Goal: Task Accomplishment & Management: Manage account settings

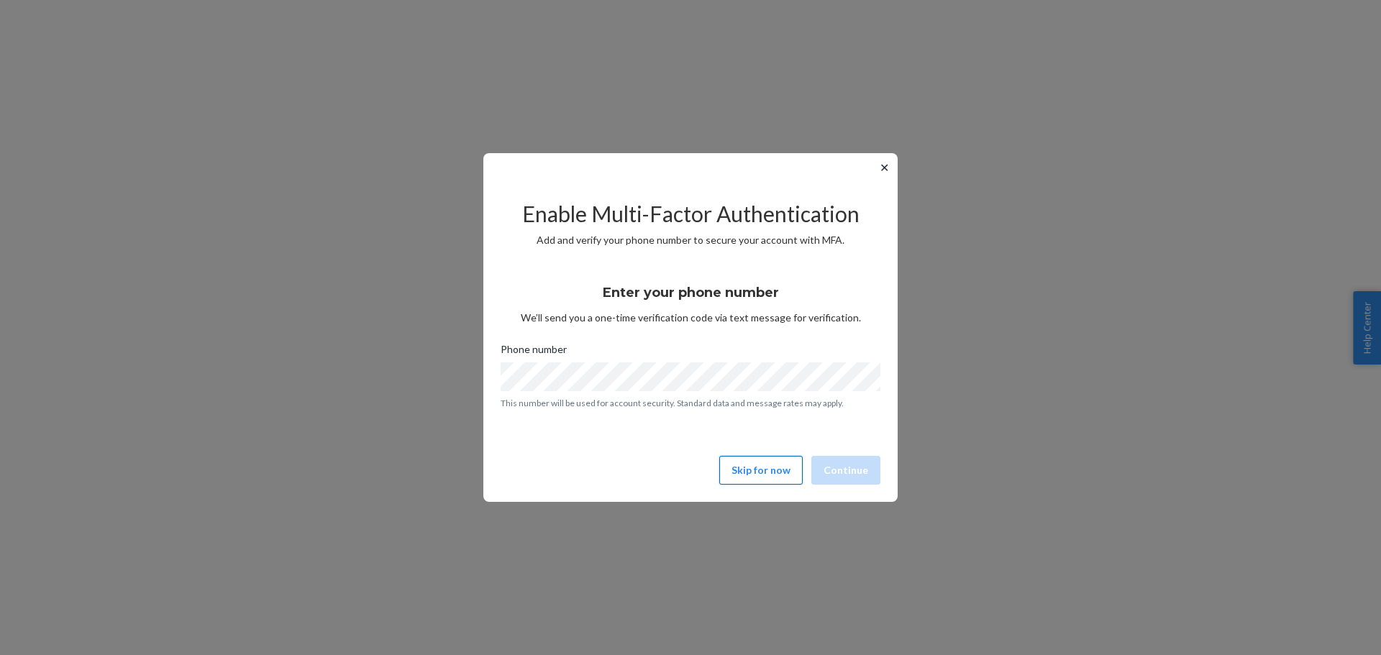
click at [767, 476] on button "Skip for now" at bounding box center [760, 470] width 83 height 29
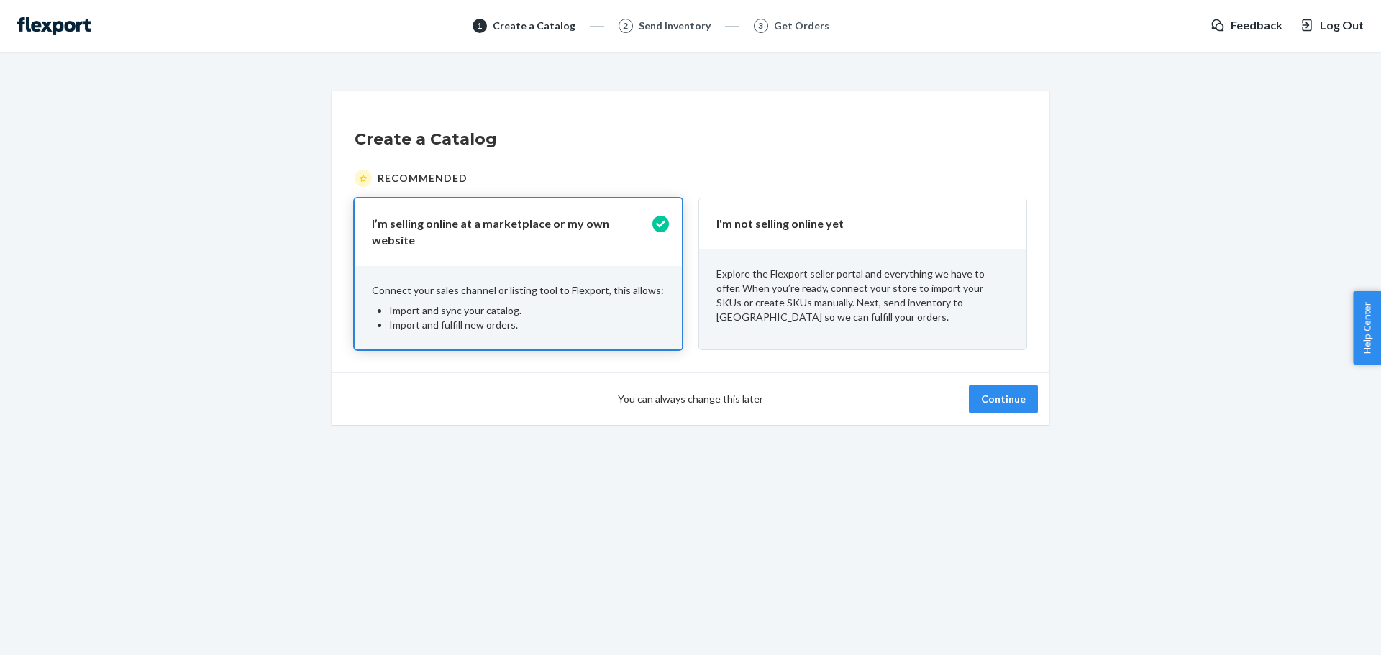
click at [524, 283] on p "Connect your sales channel or listing tool to Flexport, this allows:" at bounding box center [518, 290] width 293 height 14
click at [980, 396] on button "Continue" at bounding box center [1003, 399] width 69 height 29
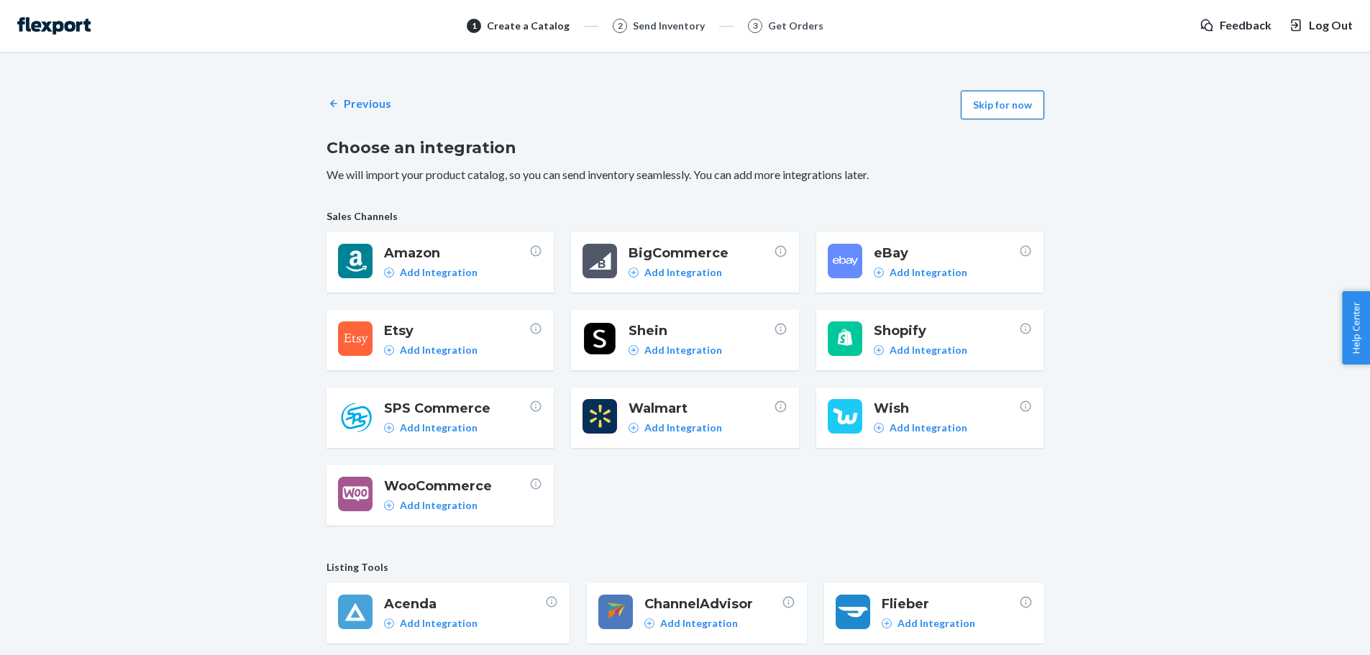
click at [995, 100] on button "Skip for now" at bounding box center [1002, 105] width 83 height 29
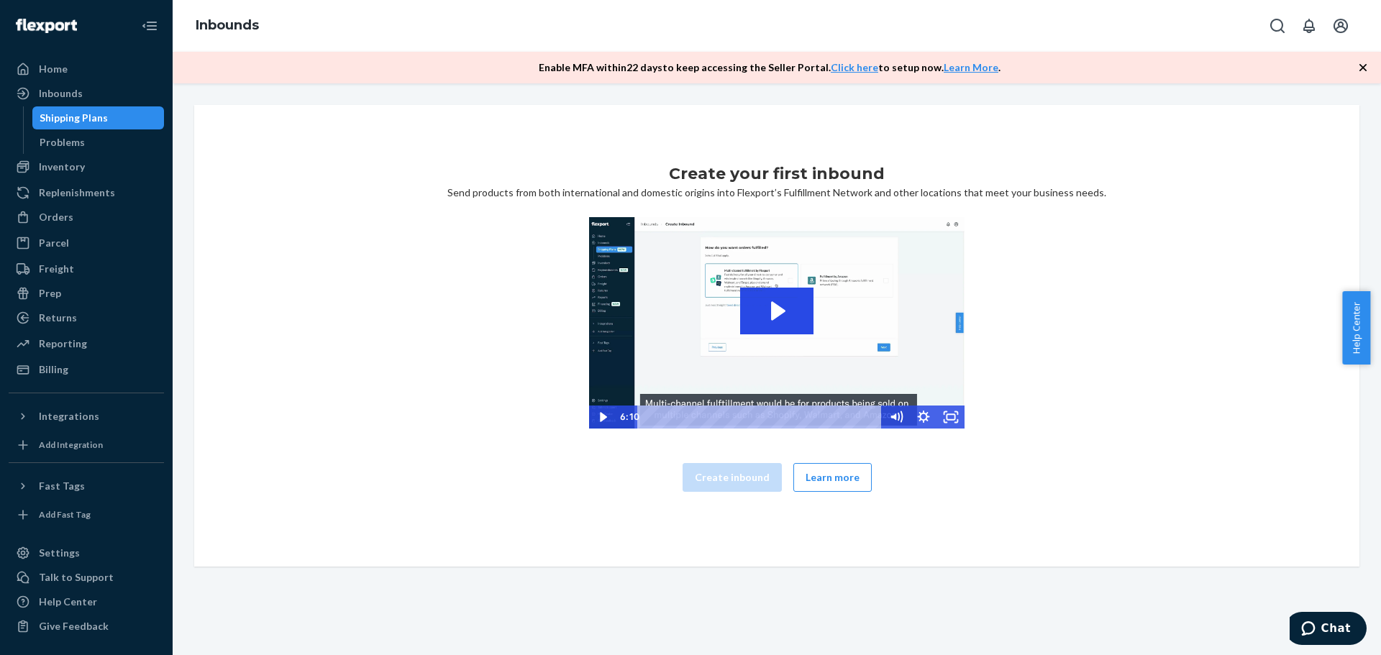
click at [1337, 29] on icon "Open account menu" at bounding box center [1340, 25] width 17 height 17
click at [1253, 101] on div "Settings" at bounding box center [1308, 114] width 111 height 26
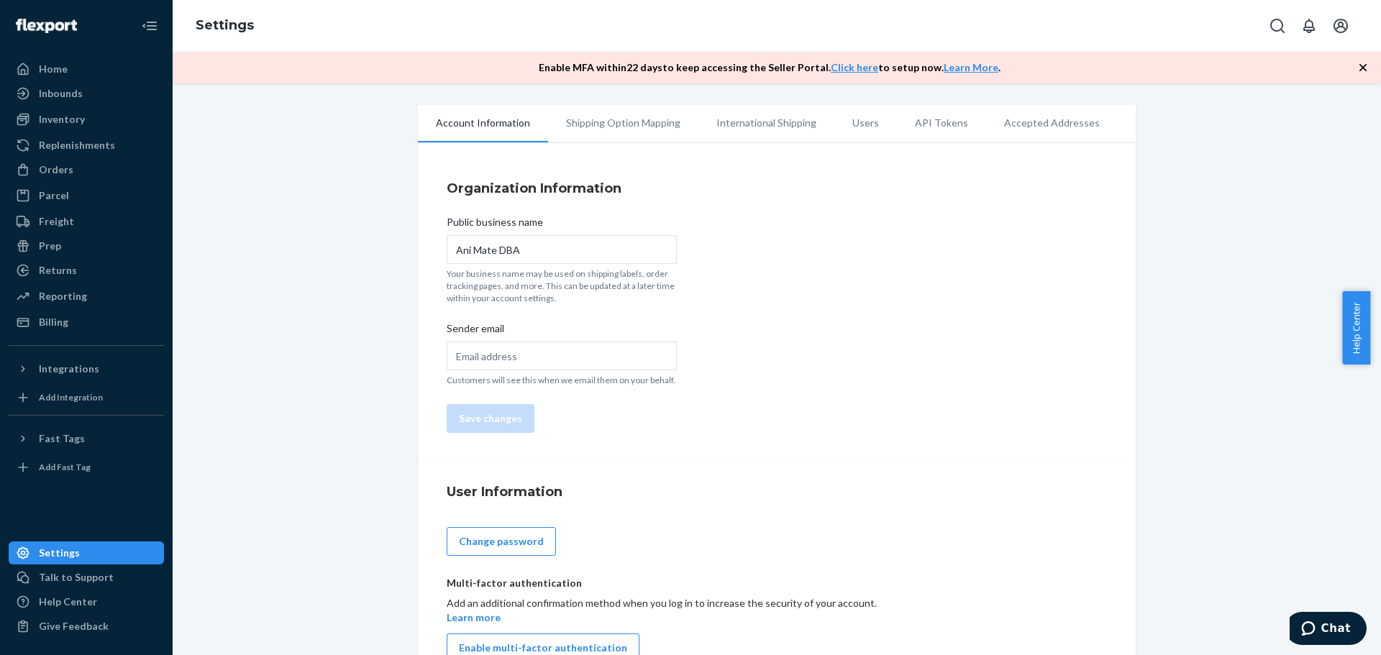
click at [846, 122] on li "Users" at bounding box center [865, 123] width 63 height 36
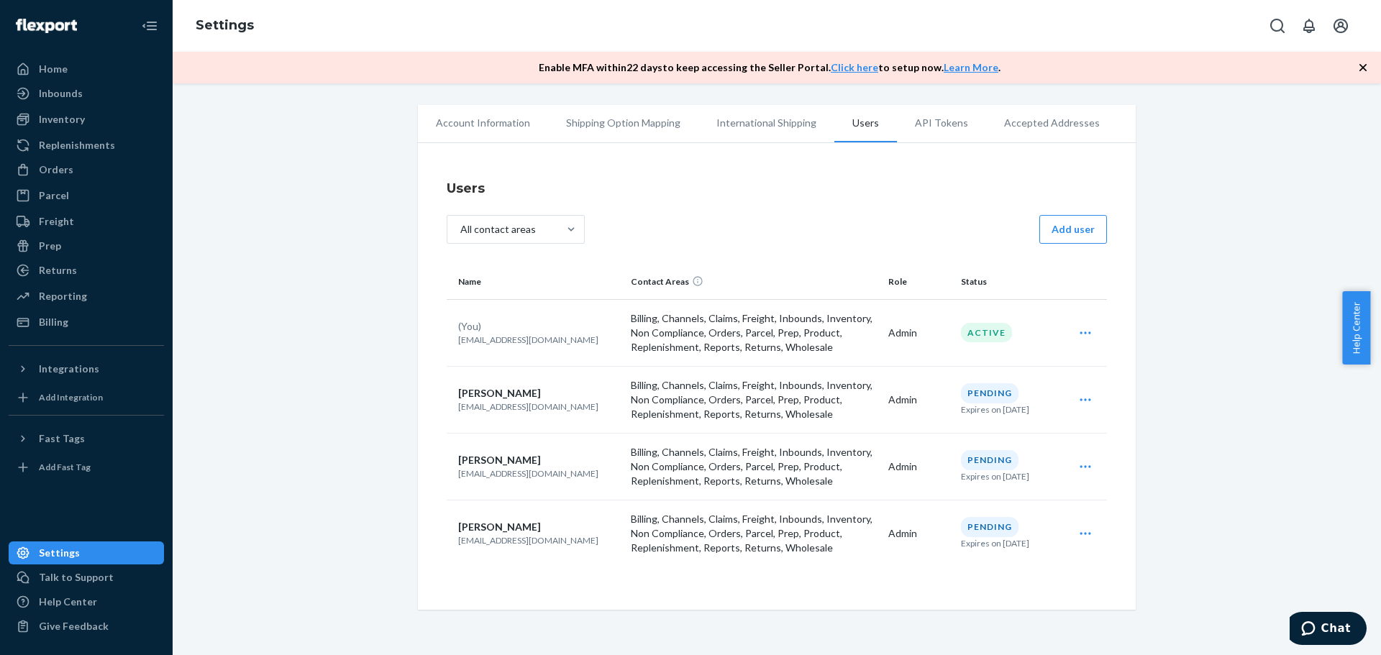
click at [538, 571] on div "Name Contact Areas Role Status (You) [EMAIL_ADDRESS][DOMAIN_NAME] Billing, Chan…" at bounding box center [777, 423] width 660 height 316
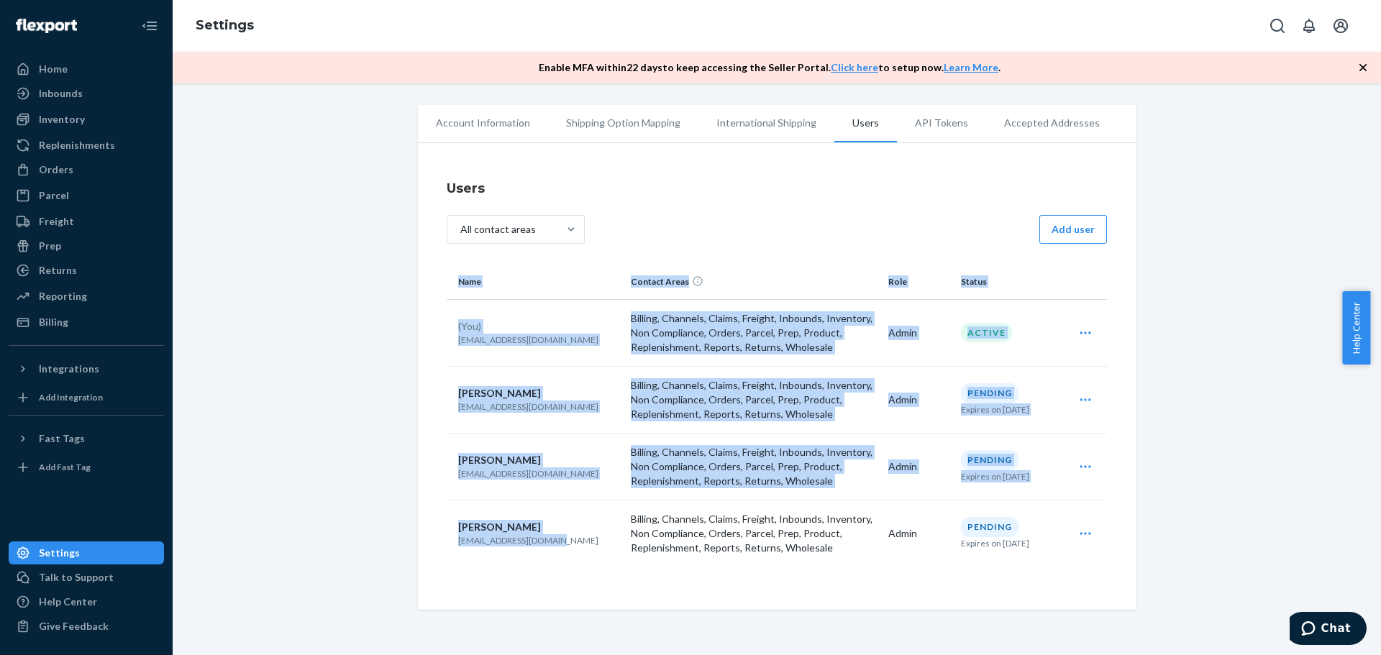
drag, startPoint x: 562, startPoint y: 538, endPoint x: 434, endPoint y: 544, distance: 128.2
click at [434, 544] on div "Users All contact areas Add user Name Contact Areas Role Status (You) [EMAIL_AD…" at bounding box center [777, 380] width 718 height 460
click at [475, 569] on div "Name Contact Areas Role Status (You) [EMAIL_ADDRESS][DOMAIN_NAME] Billing, Chan…" at bounding box center [777, 423] width 660 height 316
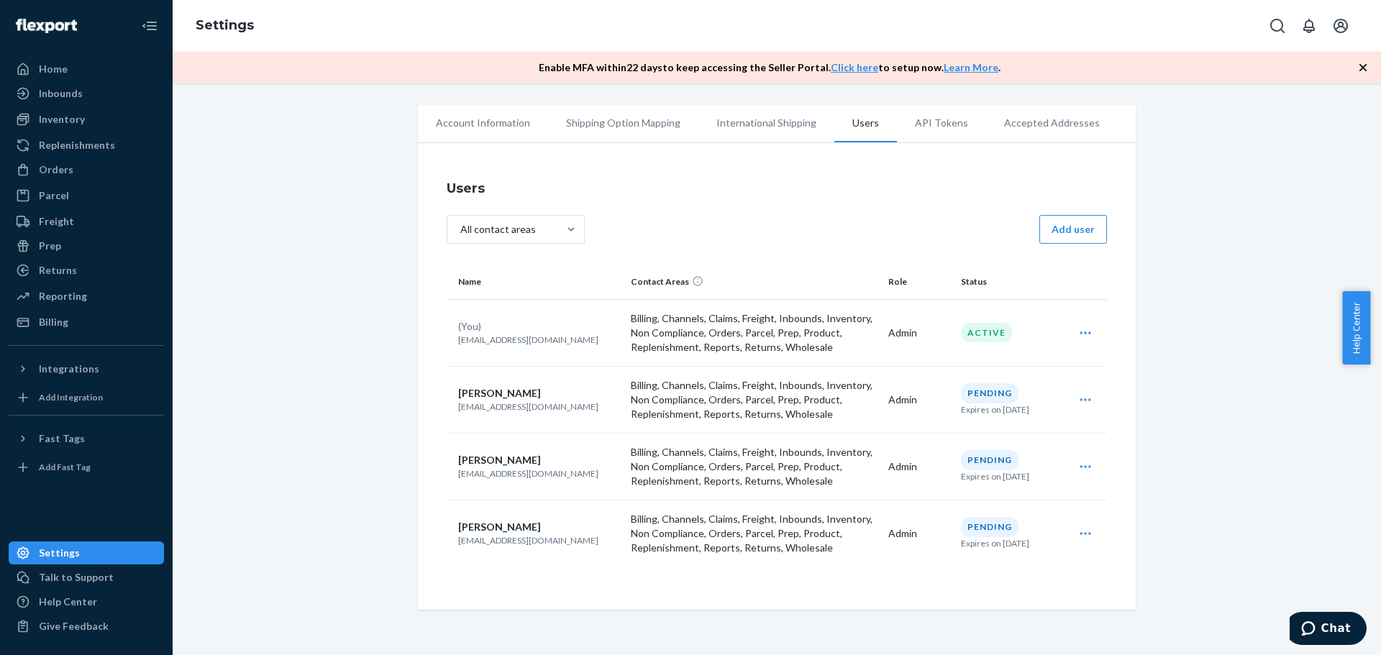
click at [551, 562] on td "[PERSON_NAME] [EMAIL_ADDRESS][DOMAIN_NAME]" at bounding box center [536, 533] width 178 height 67
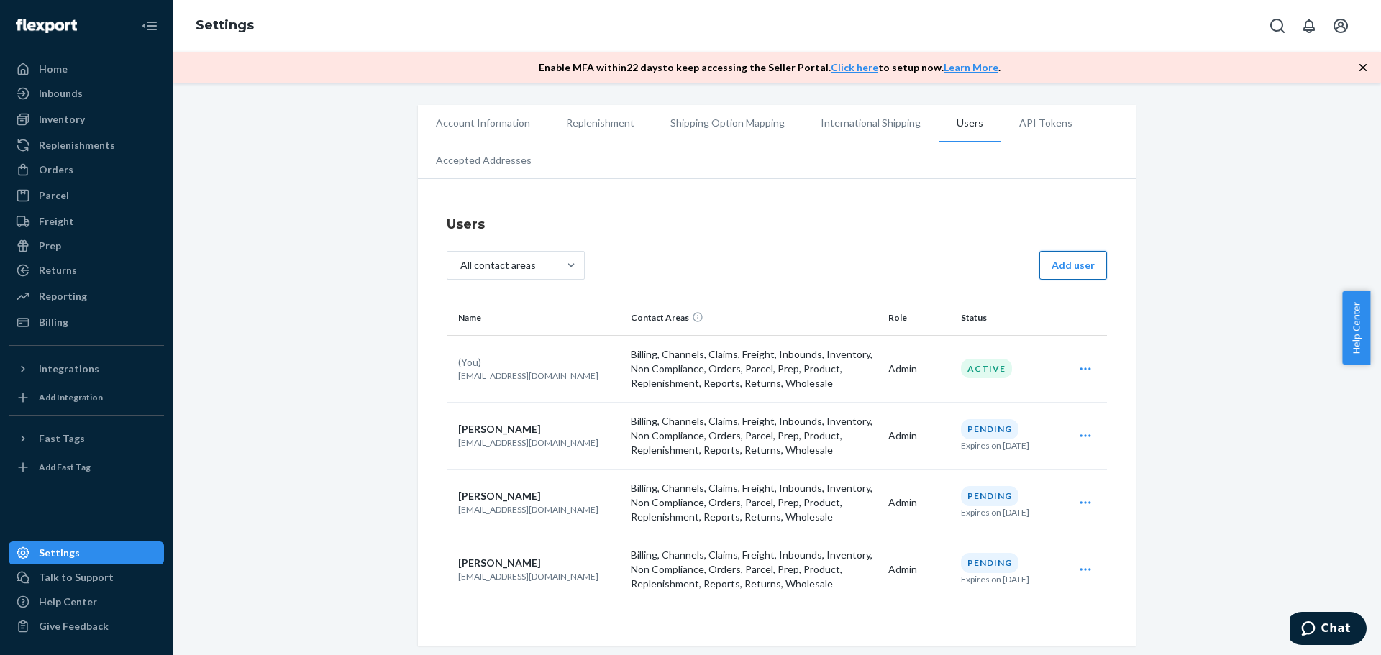
click at [1063, 263] on button "Add user" at bounding box center [1073, 265] width 68 height 29
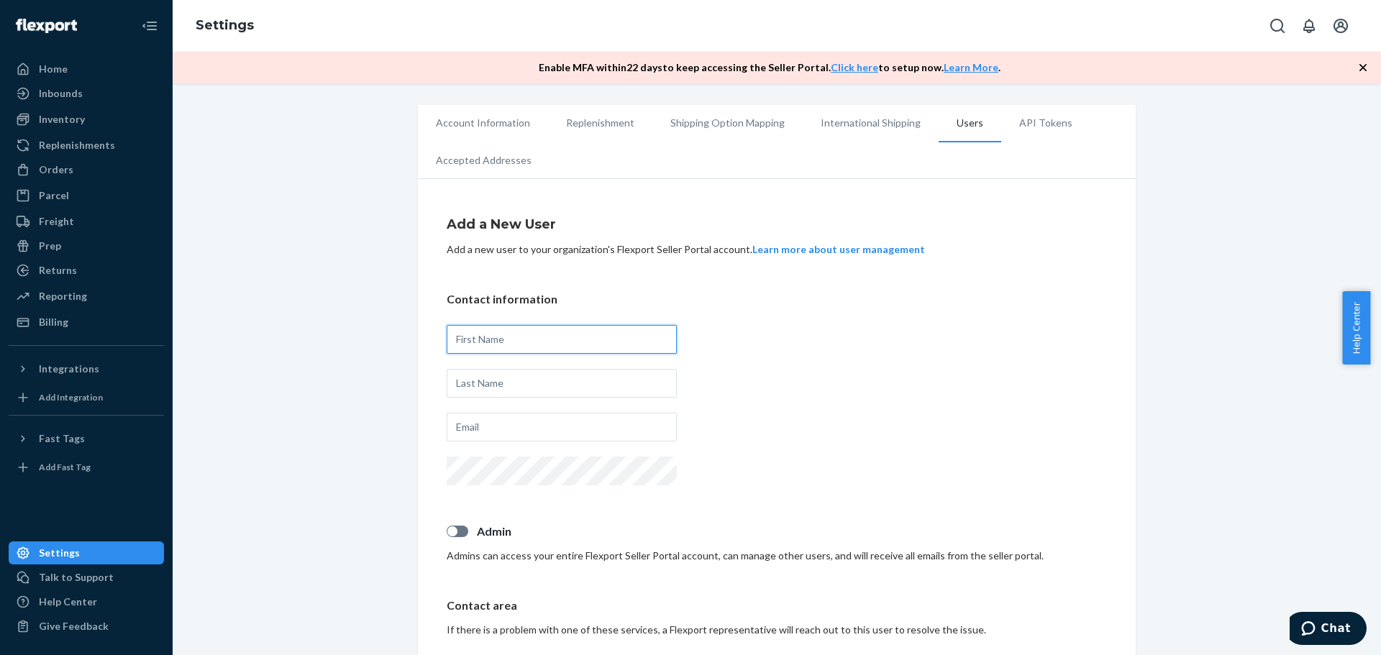
click at [509, 342] on input "text" at bounding box center [562, 339] width 230 height 29
type input "[PERSON_NAME]"
type input "S"
type input "West"
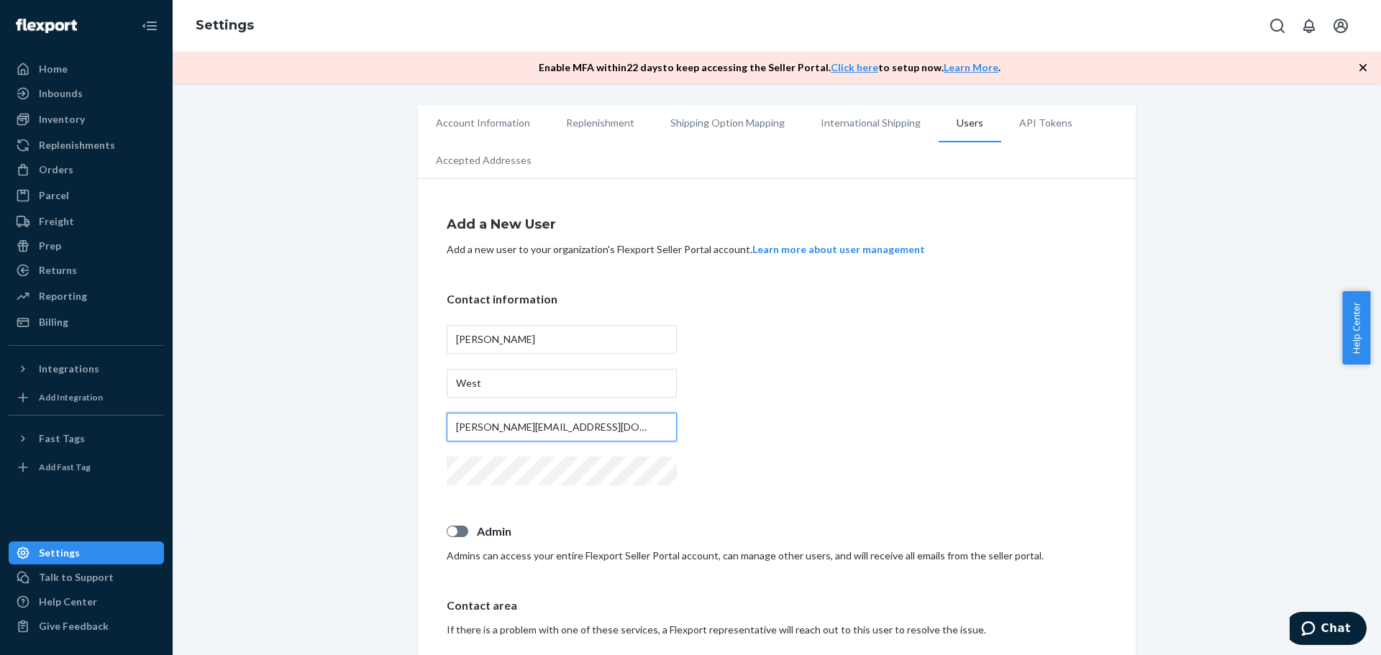
type input "[PERSON_NAME][EMAIL_ADDRESS][DOMAIN_NAME]"
drag, startPoint x: 463, startPoint y: 532, endPoint x: 483, endPoint y: 532, distance: 19.4
click at [466, 532] on label "Admin" at bounding box center [777, 532] width 660 height 17
click at [447, 537] on input "Admin" at bounding box center [446, 537] width 1 height 1
checkbox input "true"
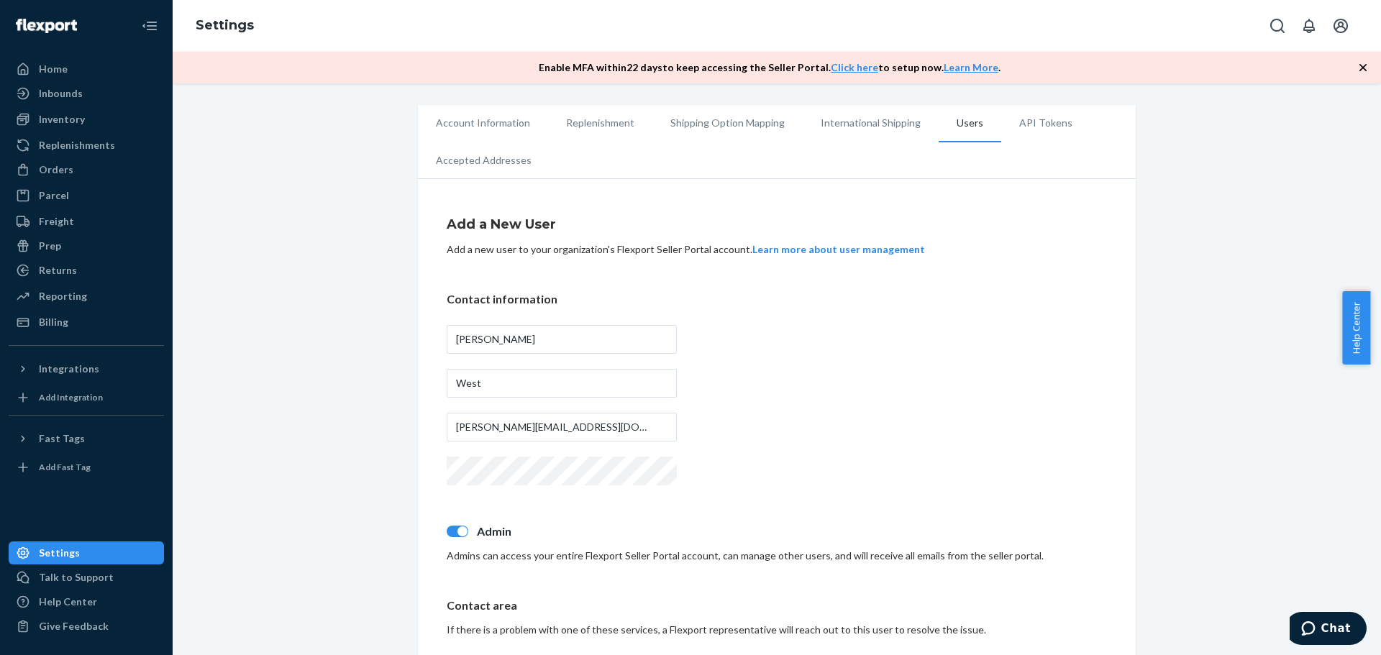
click at [813, 434] on div "Contact information [PERSON_NAME][GEOGRAPHIC_DATA][PERSON_NAME][EMAIL_ADDRESS][…" at bounding box center [777, 390] width 660 height 198
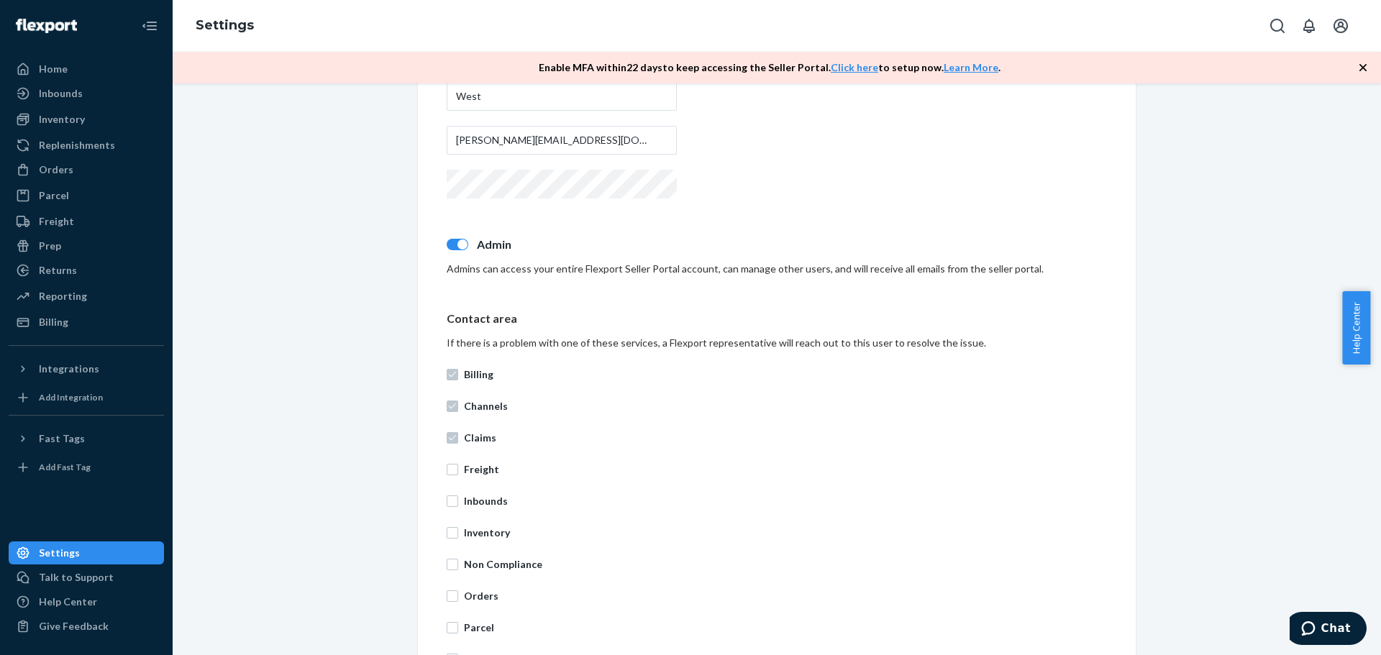
scroll to position [549, 0]
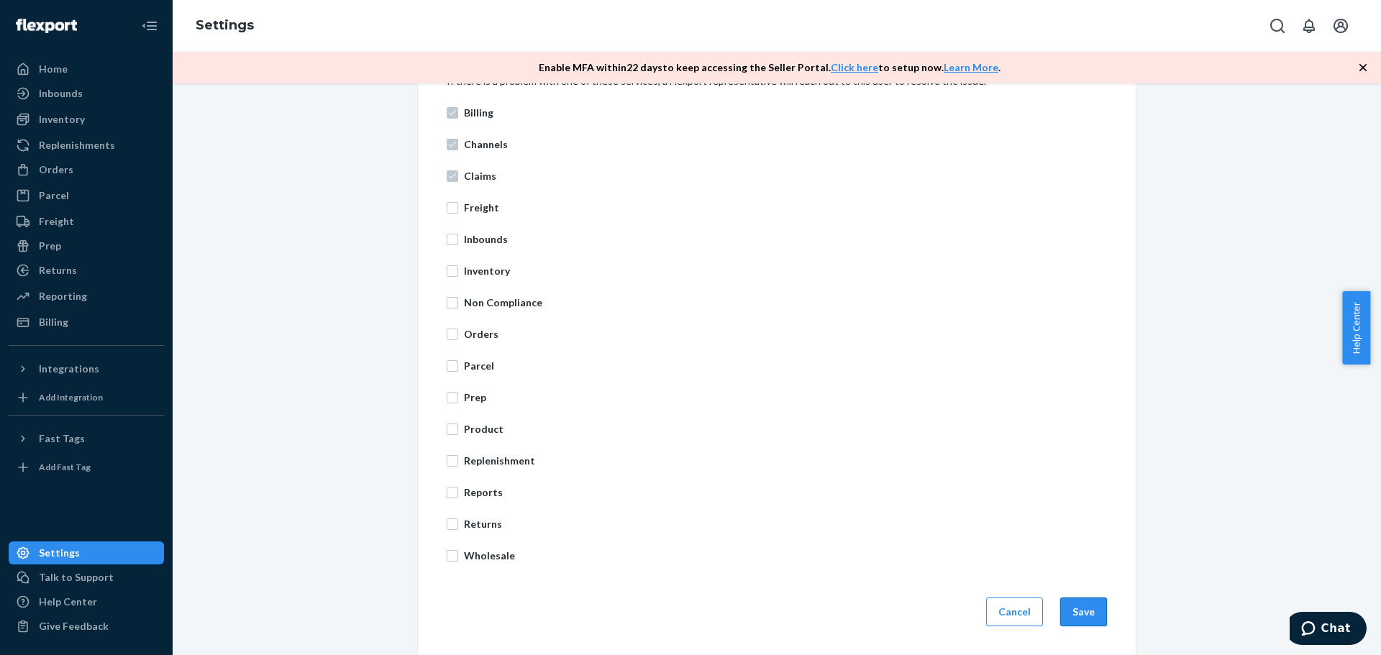
click at [1074, 607] on button "Save" at bounding box center [1083, 612] width 47 height 29
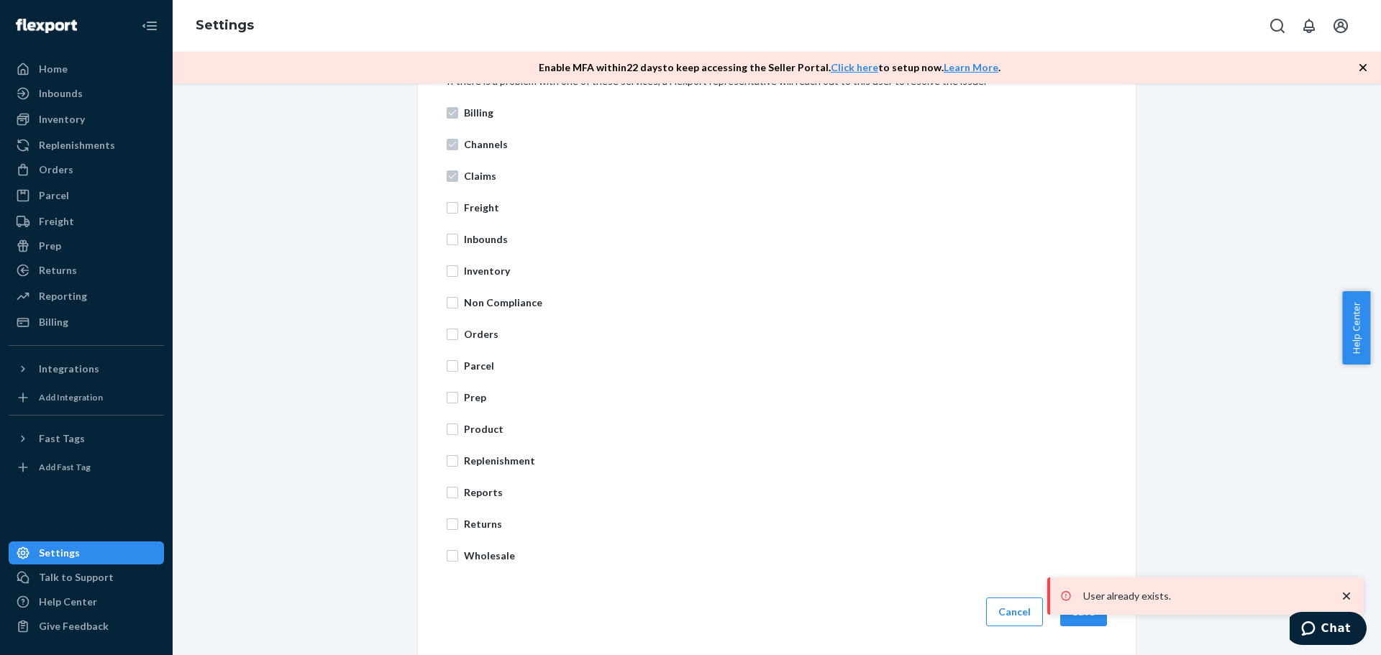
click at [957, 487] on p "Reports" at bounding box center [785, 492] width 643 height 14
click at [458, 487] on input "Reports" at bounding box center [453, 493] width 12 height 12
checkbox input "true"
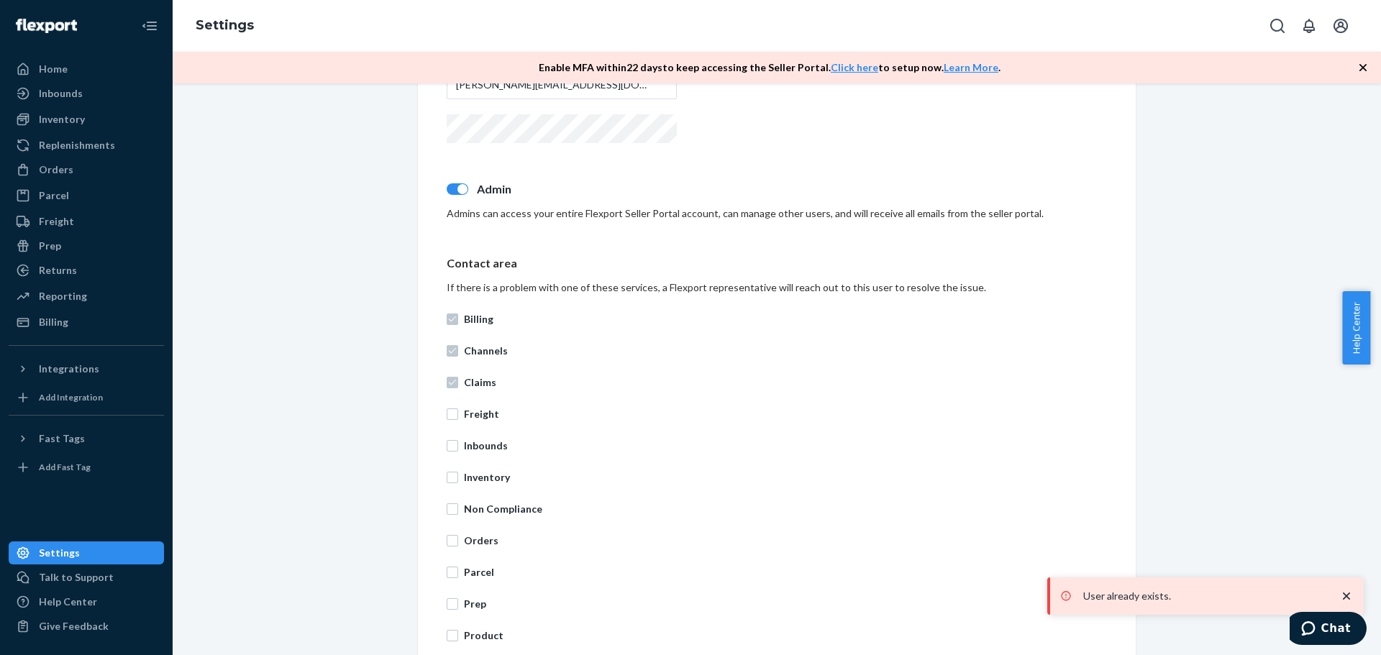
scroll to position [189, 0]
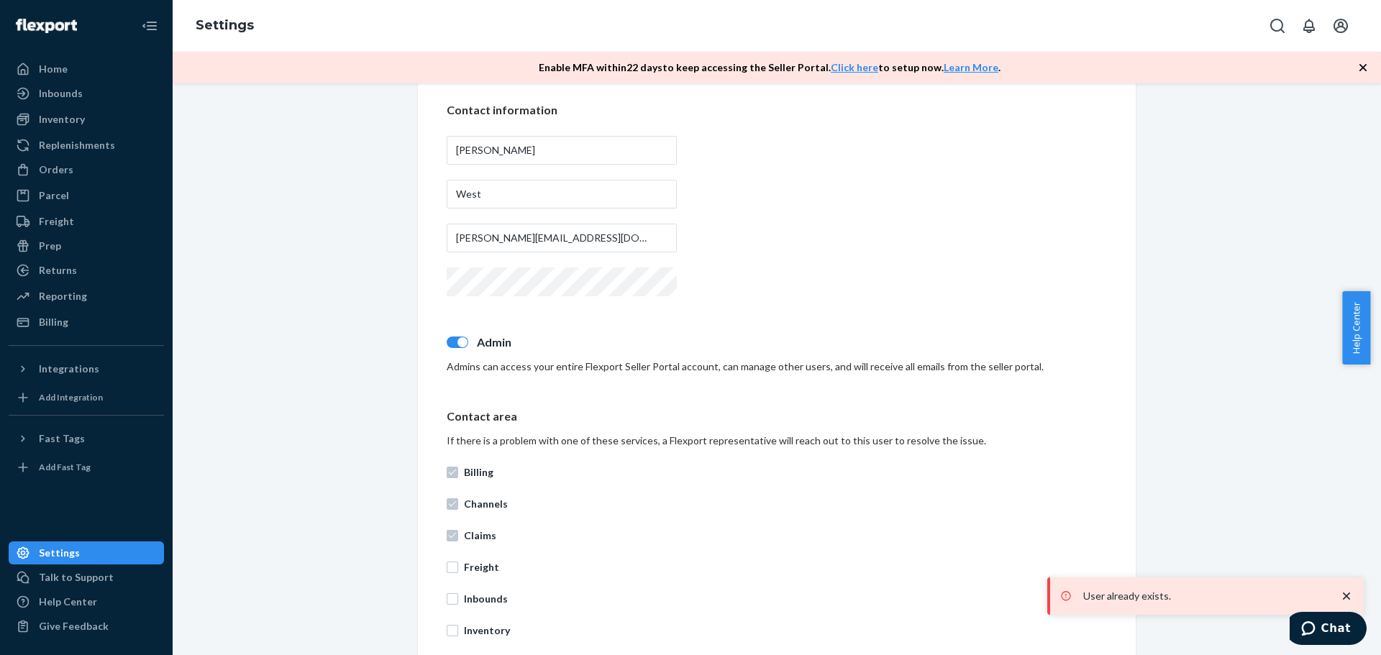
drag, startPoint x: 836, startPoint y: 218, endPoint x: 272, endPoint y: 324, distance: 573.7
click at [834, 218] on div "Contact information [PERSON_NAME][GEOGRAPHIC_DATA][PERSON_NAME][EMAIL_ADDRESS][…" at bounding box center [777, 201] width 660 height 198
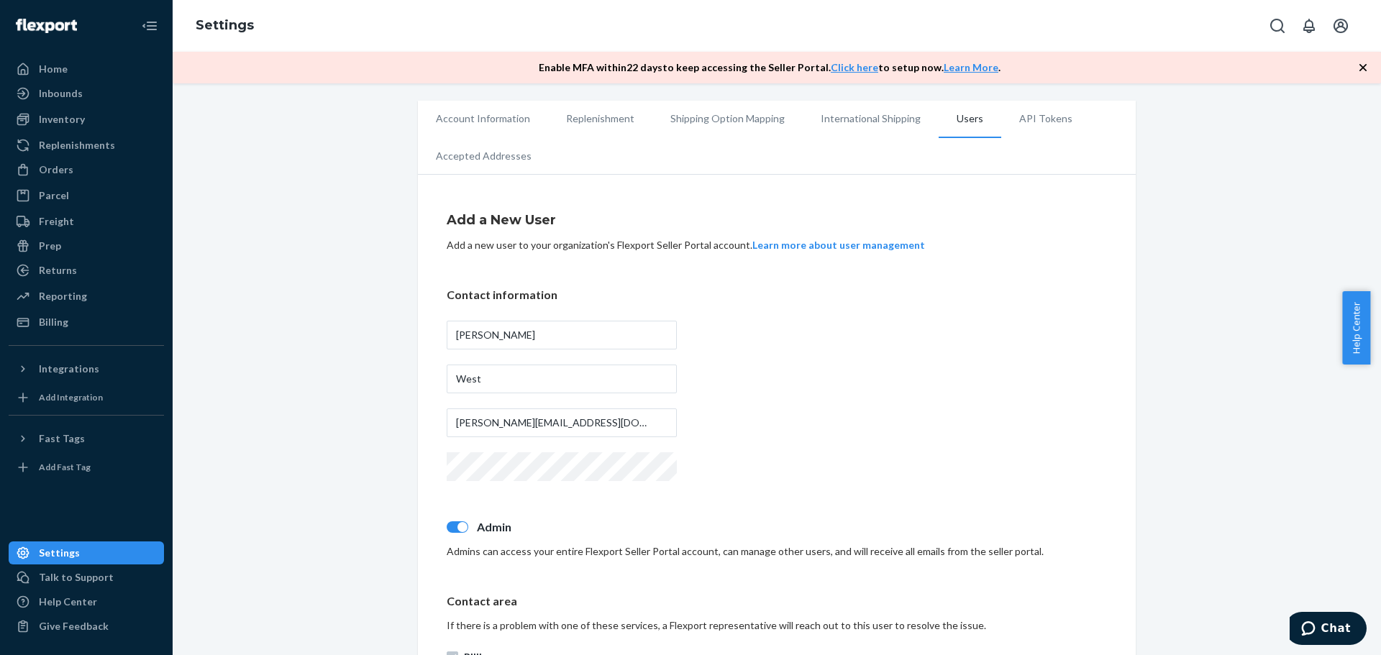
scroll to position [0, 0]
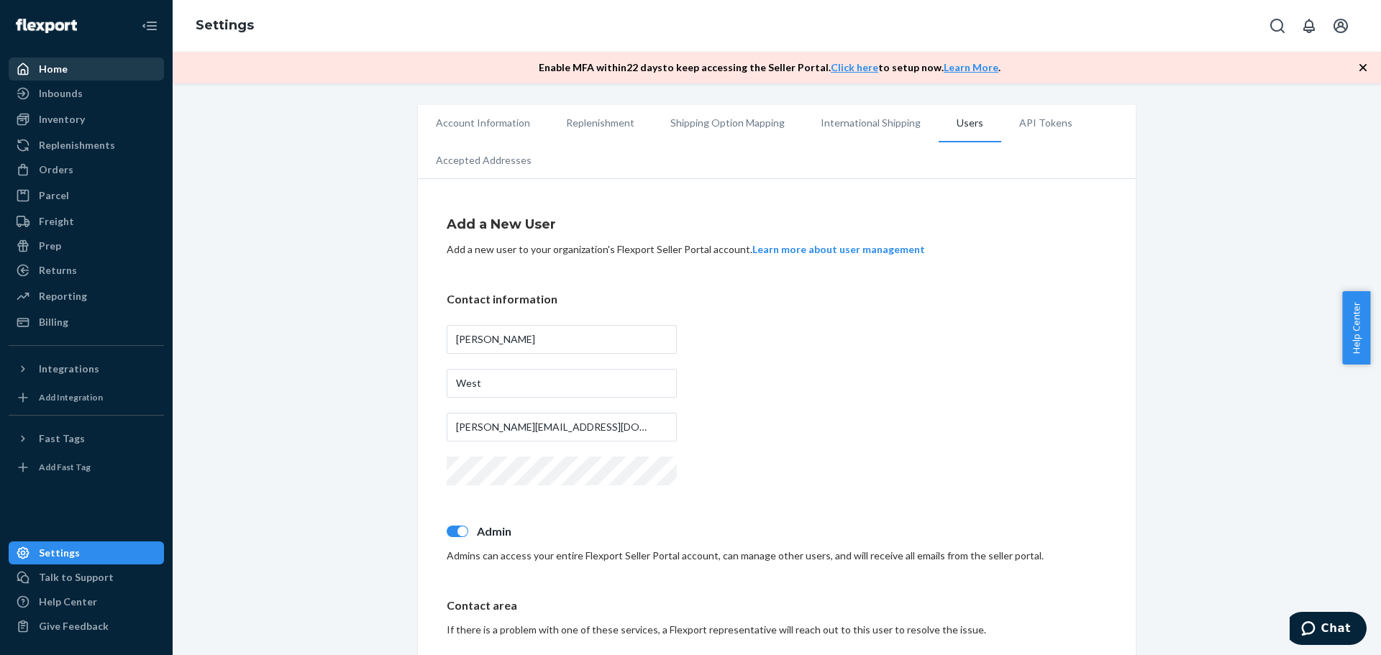
click at [59, 63] on div "Home" at bounding box center [53, 69] width 29 height 14
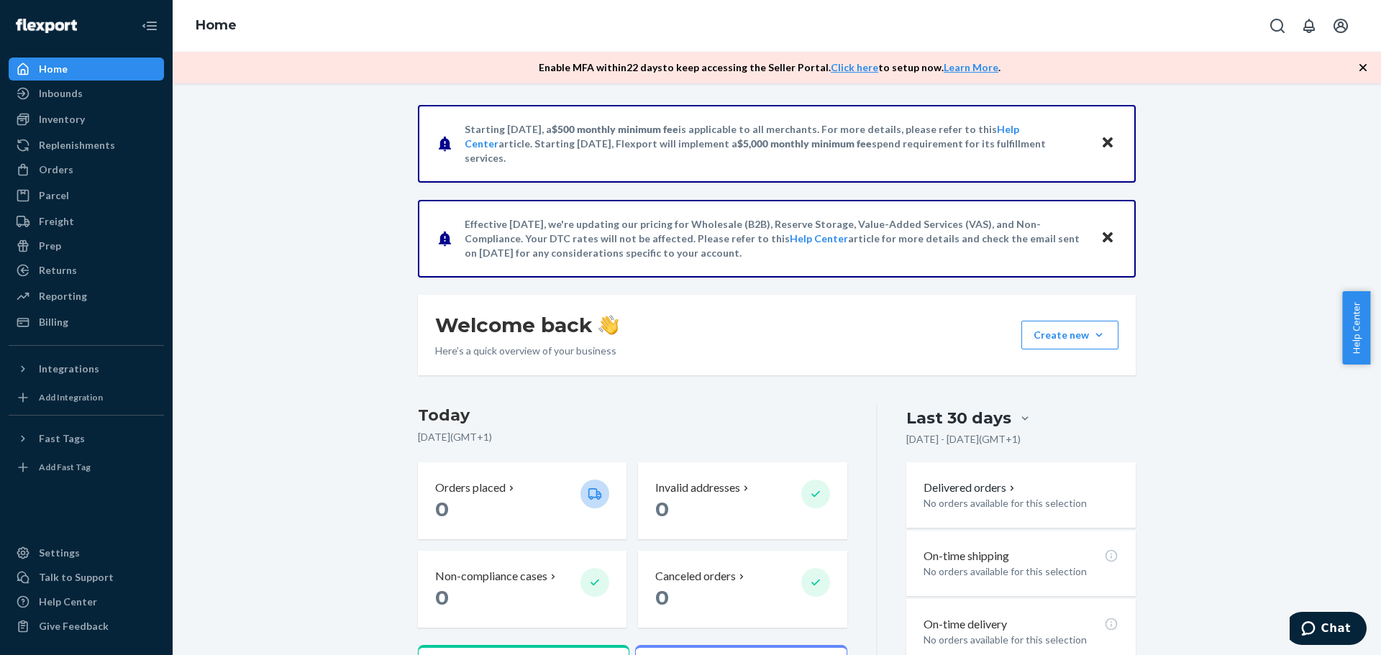
click at [282, 244] on div "Starting [DATE], a $500 monthly minimum fee is applicable to all merchants. For…" at bounding box center [776, 489] width 1187 height 769
